Goal: Transaction & Acquisition: Purchase product/service

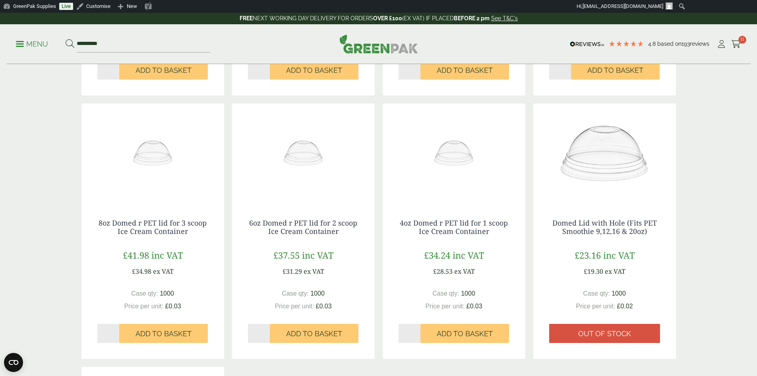
click at [350, 42] on img at bounding box center [378, 43] width 79 height 19
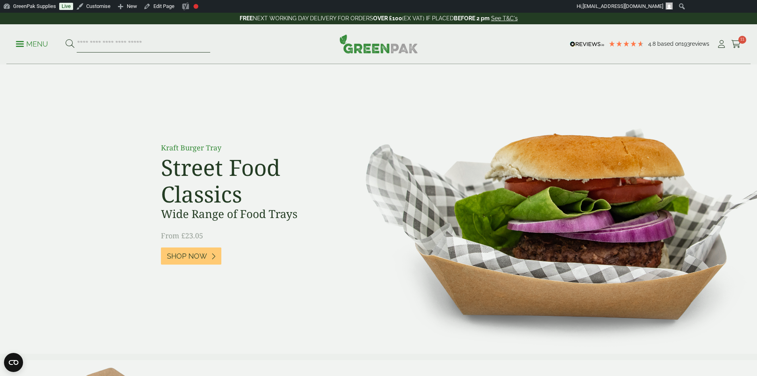
click at [143, 48] on input "search" at bounding box center [144, 44] width 134 height 17
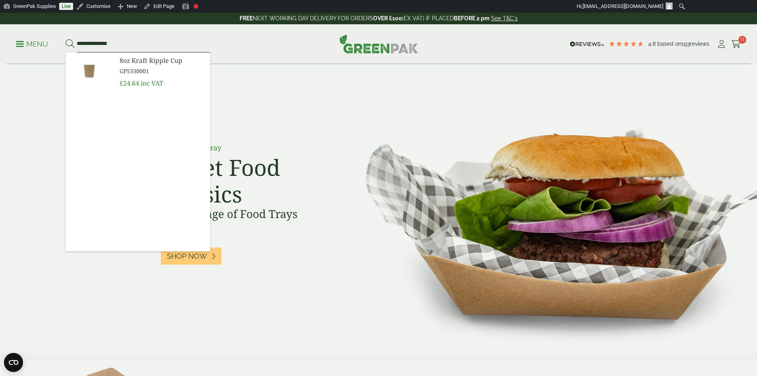
type input "**********"
click at [91, 71] on img at bounding box center [90, 71] width 48 height 38
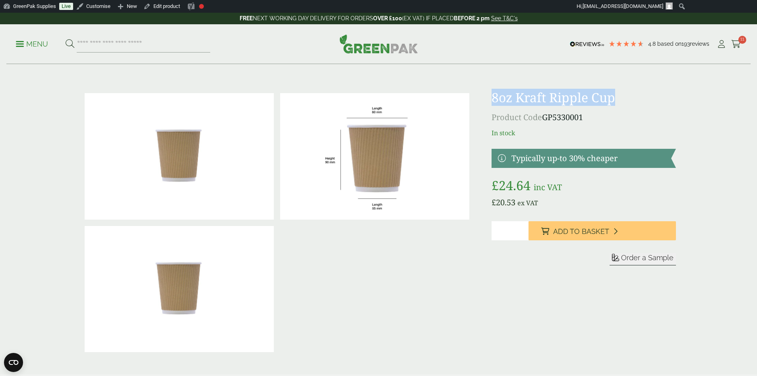
drag, startPoint x: 490, startPoint y: 99, endPoint x: 617, endPoint y: 102, distance: 126.4
click at [617, 102] on div "£" at bounding box center [379, 222] width 604 height 265
click at [487, 93] on div "£" at bounding box center [379, 222] width 604 height 265
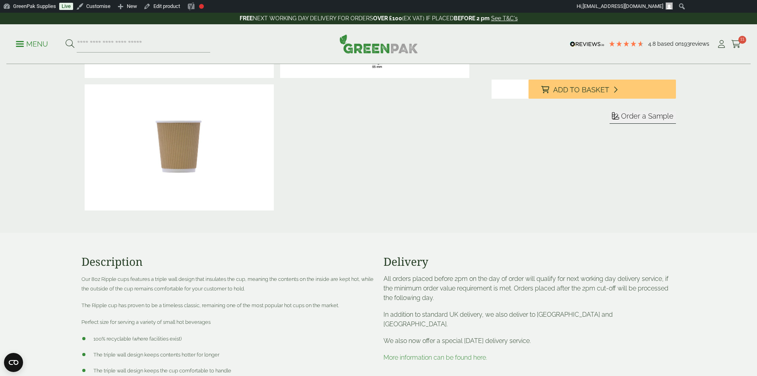
scroll to position [239, 0]
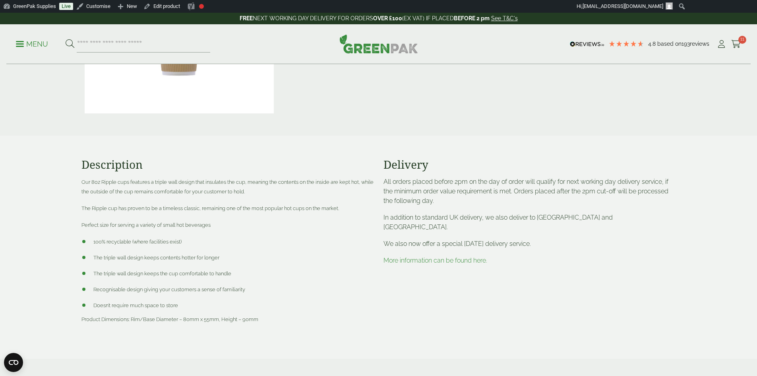
drag, startPoint x: 436, startPoint y: 166, endPoint x: 428, endPoint y: 165, distance: 8.4
click at [428, 165] on h3 "Delivery" at bounding box center [530, 165] width 293 height 14
drag, startPoint x: 428, startPoint y: 169, endPoint x: 386, endPoint y: 165, distance: 42.0
click at [386, 165] on h3 "Delivery" at bounding box center [530, 165] width 293 height 14
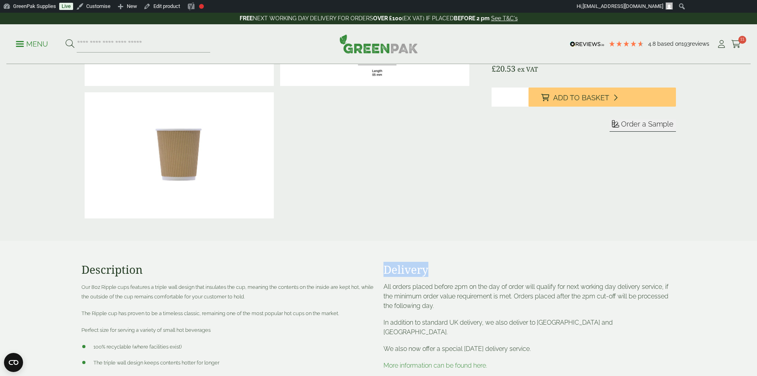
scroll to position [119, 0]
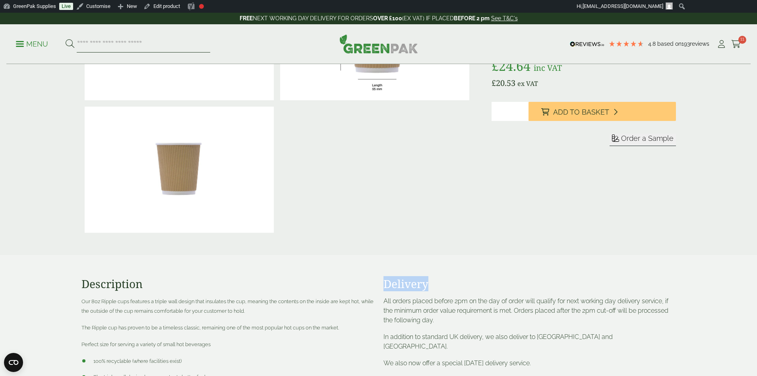
click at [117, 40] on input "search" at bounding box center [144, 44] width 134 height 17
type input "**********"
click at [66, 39] on button at bounding box center [70, 44] width 9 height 10
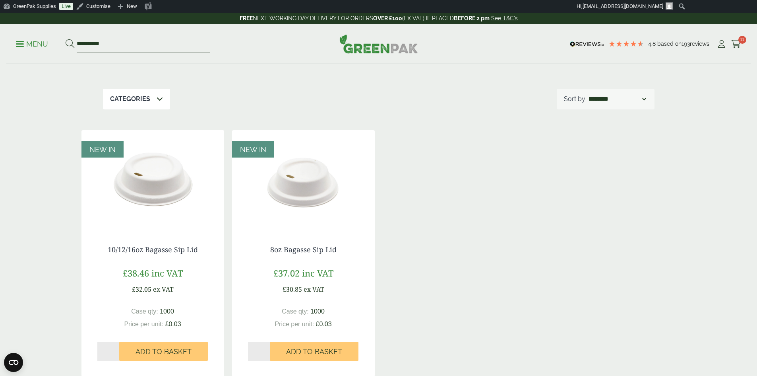
scroll to position [80, 0]
